Goal: Navigation & Orientation: Find specific page/section

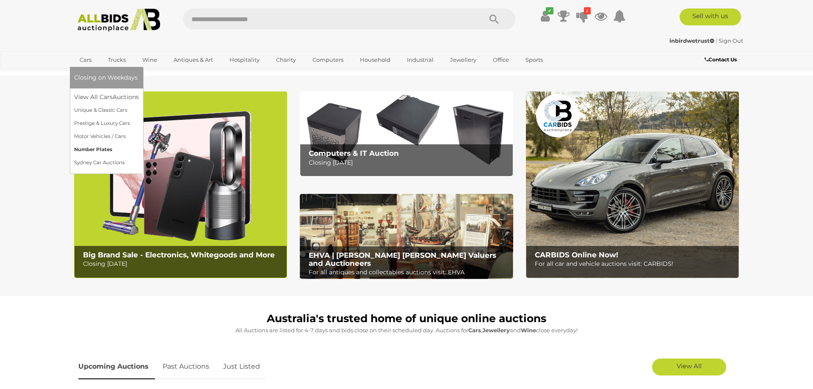
click at [95, 148] on link "Number Plates" at bounding box center [106, 149] width 65 height 13
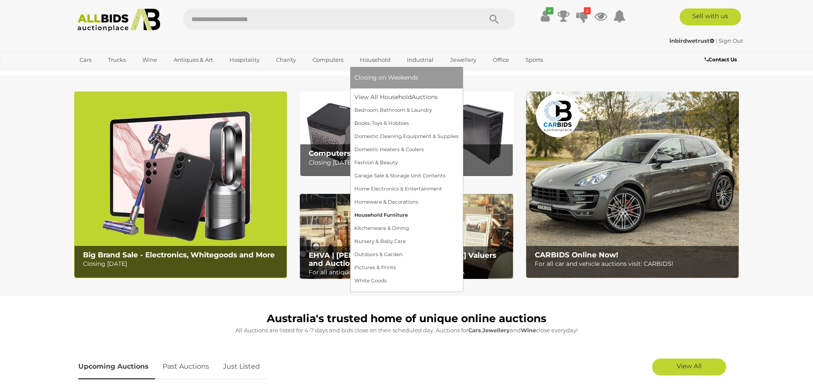
click at [378, 214] on link "Household Furniture" at bounding box center [407, 215] width 104 height 13
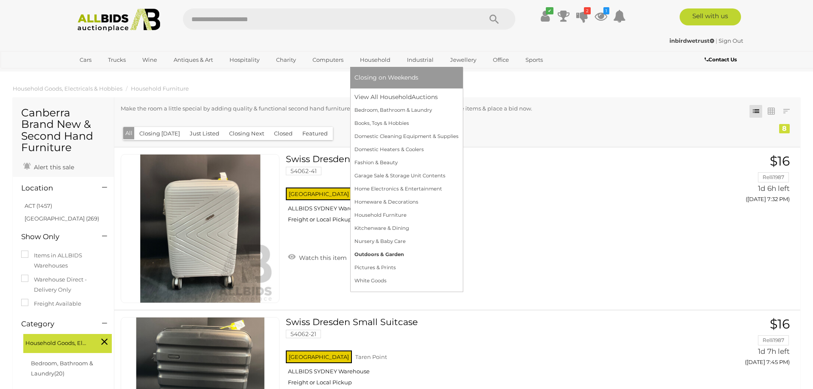
click at [384, 253] on link "Outdoors & Garden" at bounding box center [407, 254] width 104 height 13
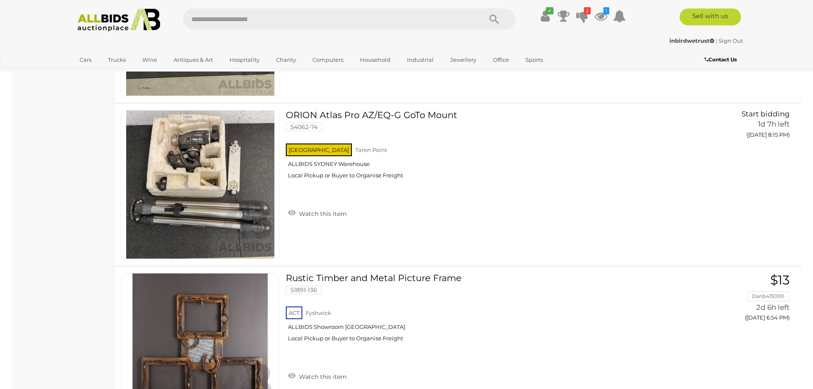
scroll to position [416, 0]
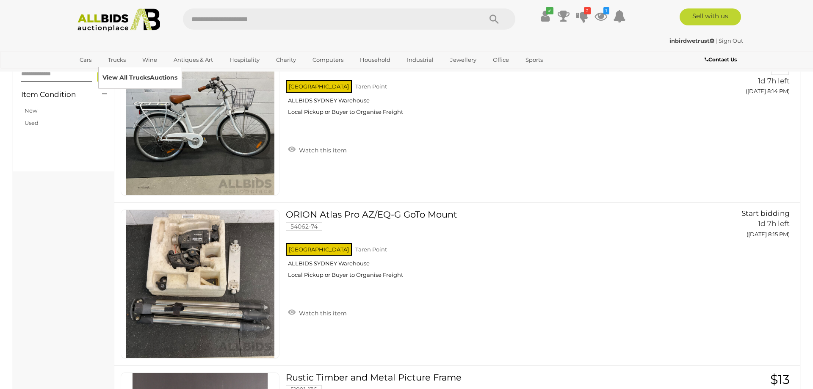
click at [122, 77] on link "View All Trucks Auctions" at bounding box center [139, 77] width 75 height 13
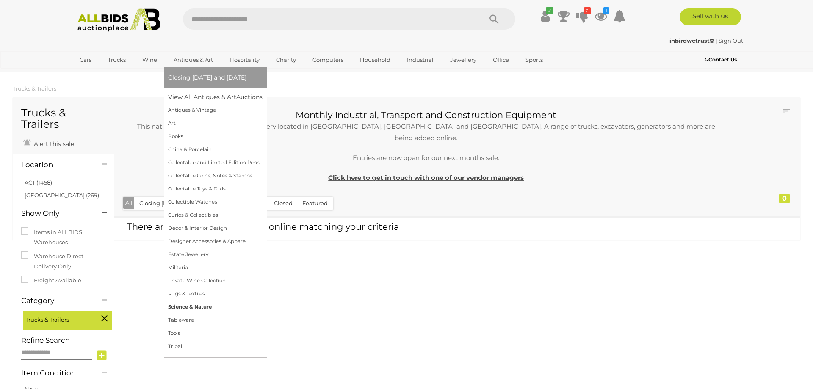
click at [194, 305] on link "Science & Nature" at bounding box center [215, 307] width 94 height 13
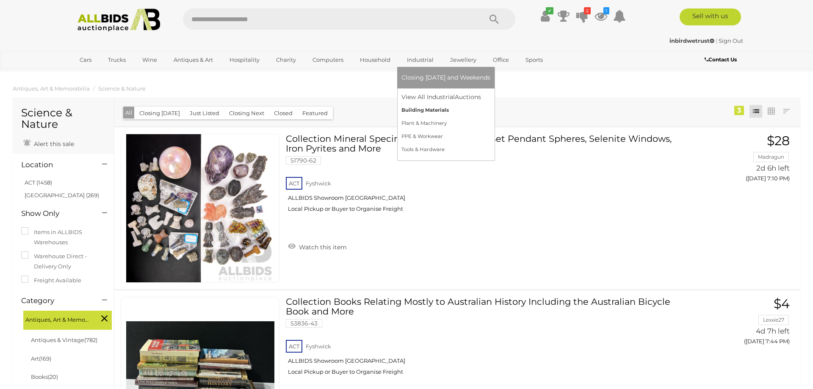
click at [420, 110] on link "Building Materials" at bounding box center [446, 110] width 89 height 13
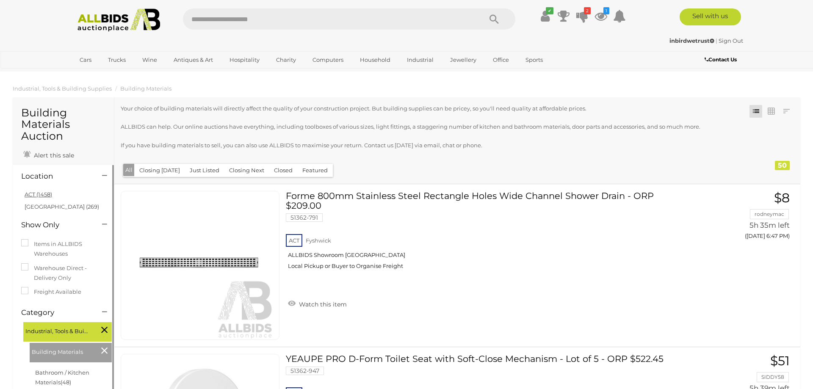
click at [41, 194] on link "ACT (1458)" at bounding box center [39, 194] width 28 height 7
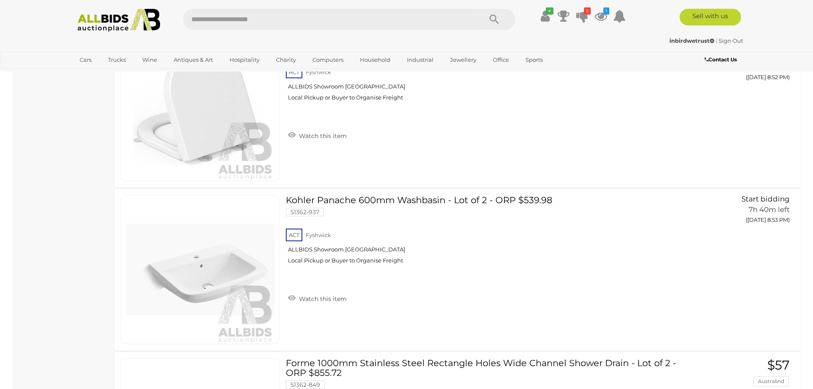
scroll to position [4104, 0]
